Goal: Task Accomplishment & Management: Manage account settings

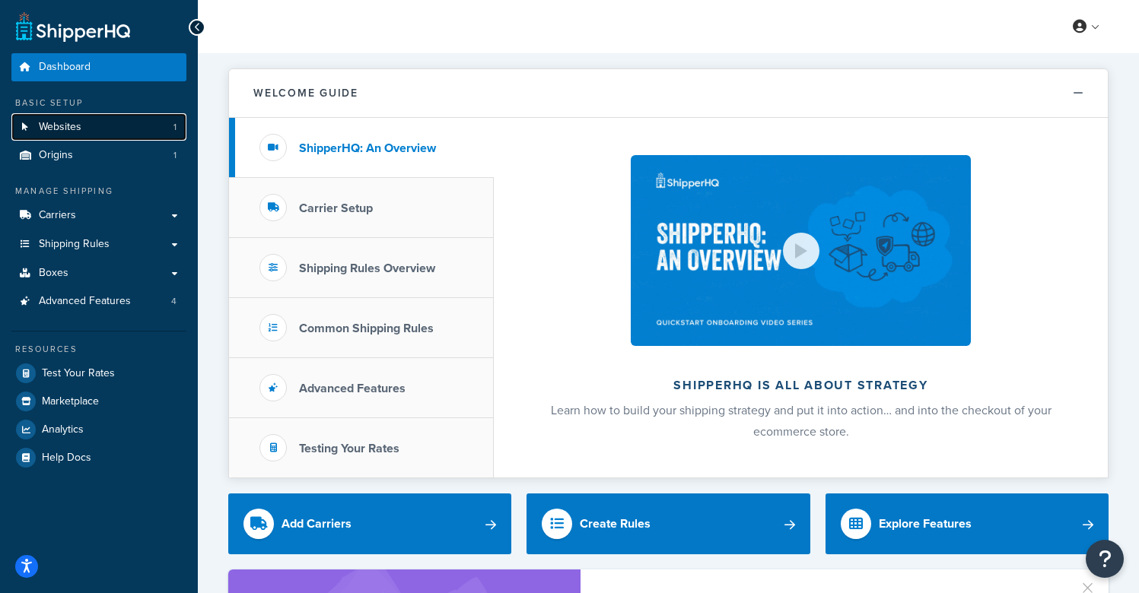
click at [88, 133] on link "Websites 1" at bounding box center [98, 127] width 175 height 28
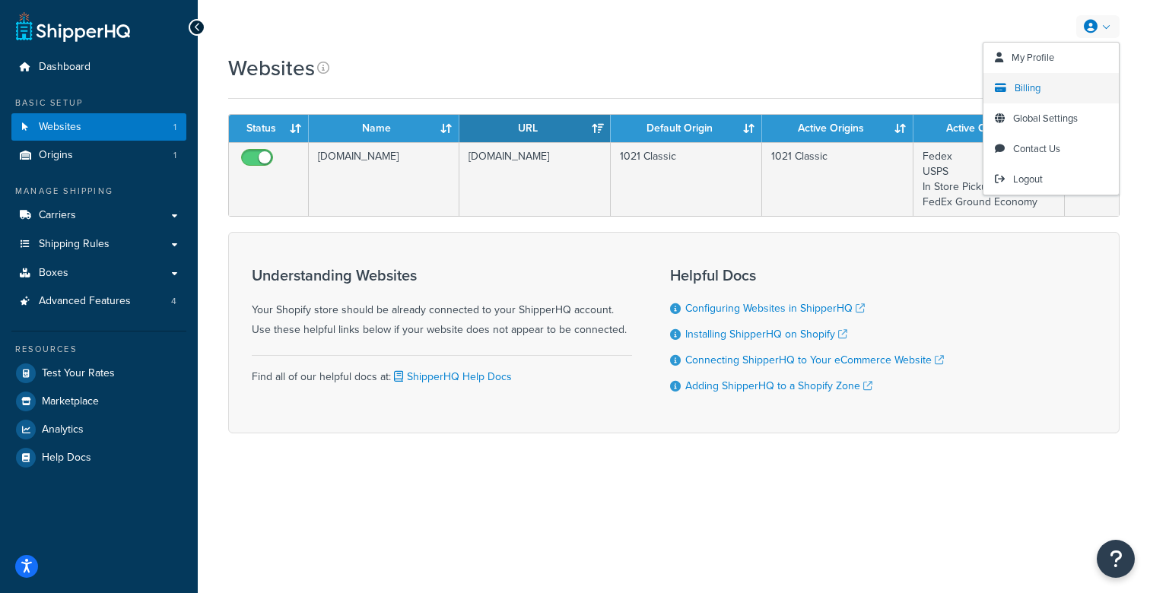
click at [1029, 87] on span "Billing" at bounding box center [1028, 88] width 26 height 14
